Goal: Transaction & Acquisition: Subscribe to service/newsletter

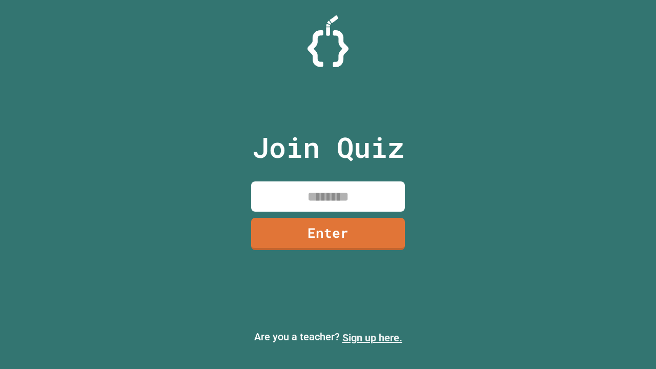
click at [372, 338] on link "Sign up here." at bounding box center [373, 338] width 60 height 12
